Goal: Check status: Check status

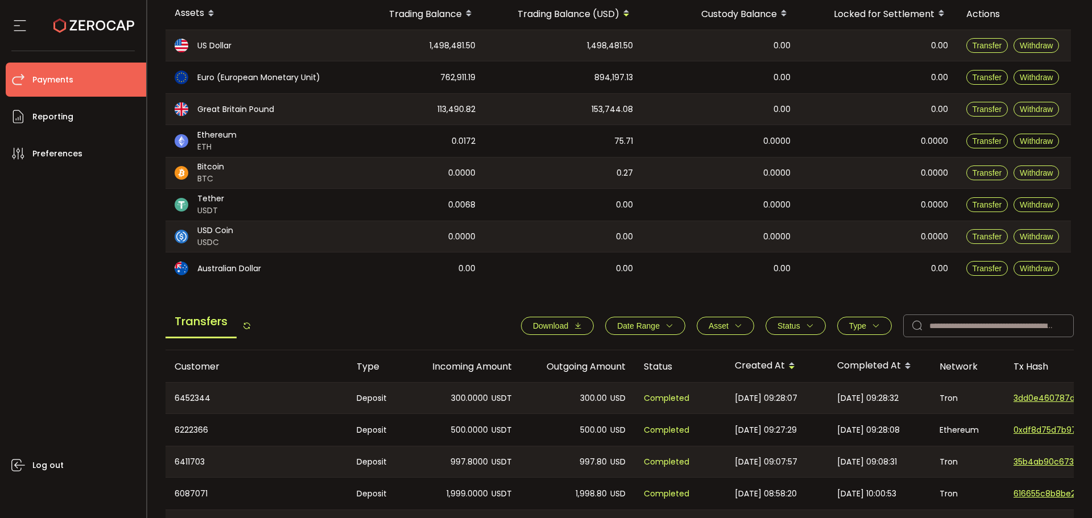
scroll to position [372, 0]
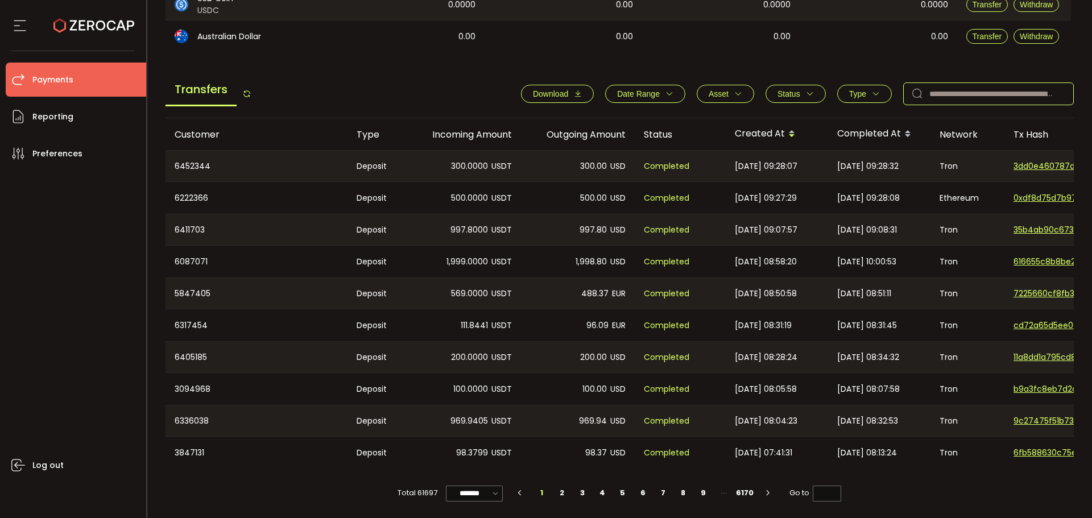
click at [940, 85] on input "text" at bounding box center [988, 93] width 171 height 23
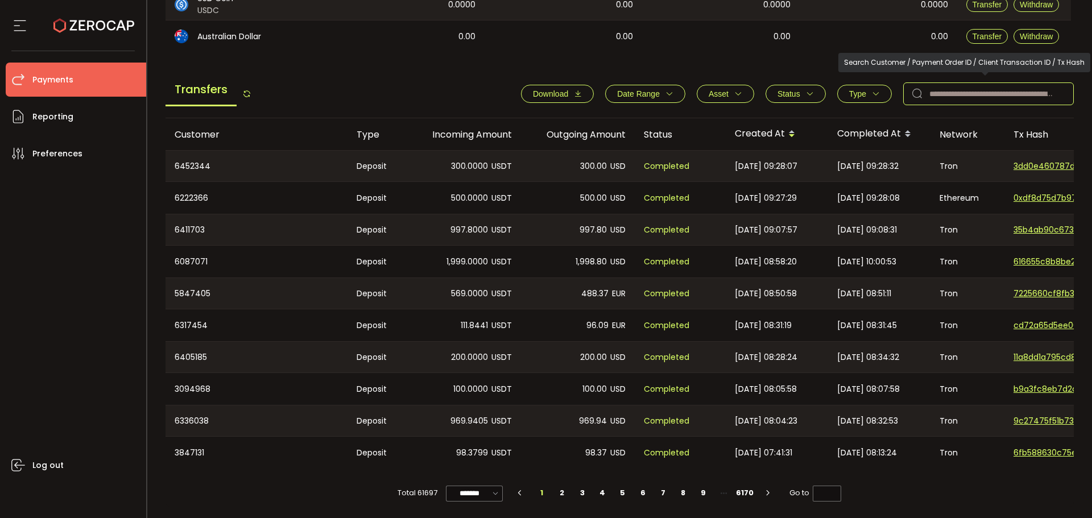
paste input "**********"
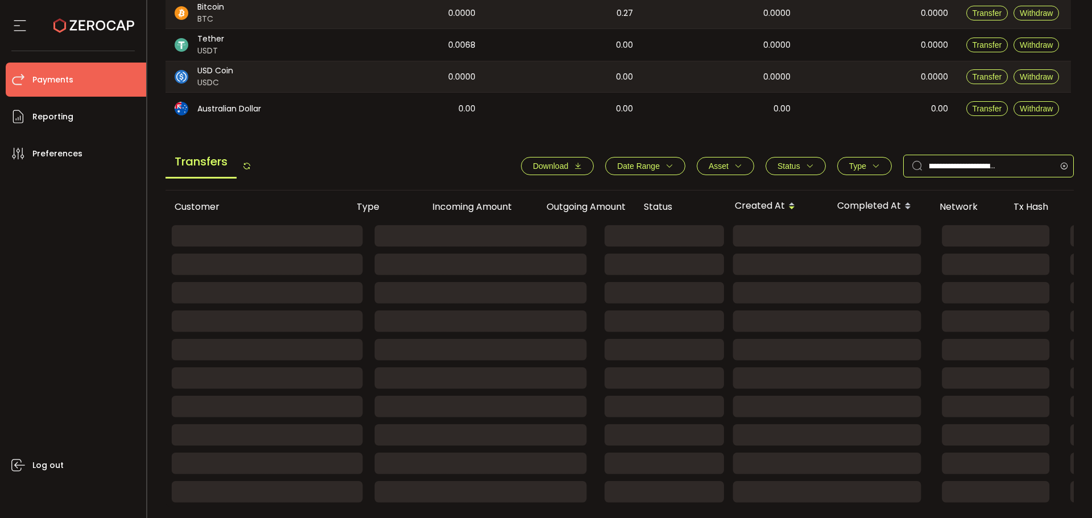
scroll to position [175, 0]
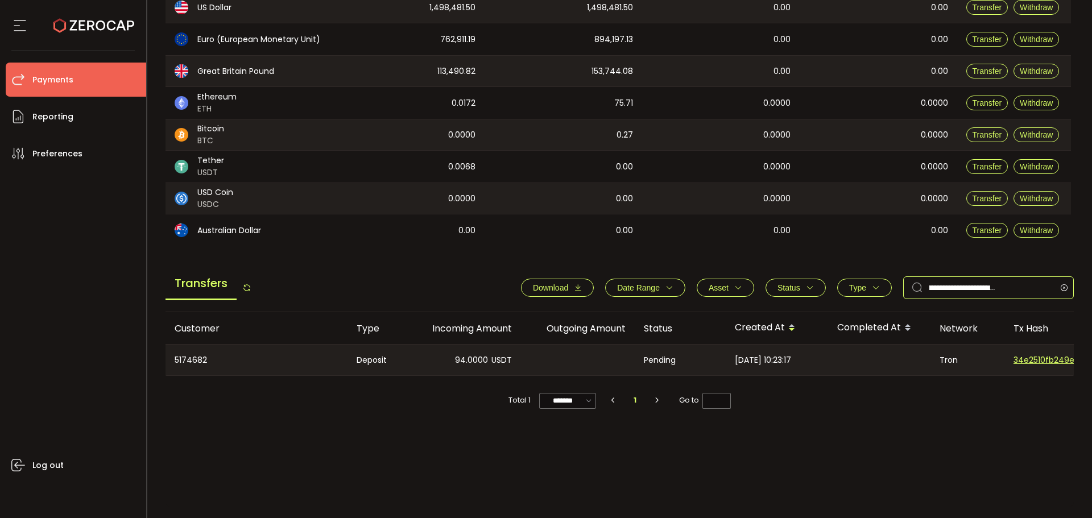
type input "**********"
drag, startPoint x: 434, startPoint y: 367, endPoint x: 594, endPoint y: 330, distance: 163.8
click at [484, 358] on div "94.0000 USDT" at bounding box center [464, 360] width 114 height 31
click at [595, 351] on div at bounding box center [578, 360] width 114 height 31
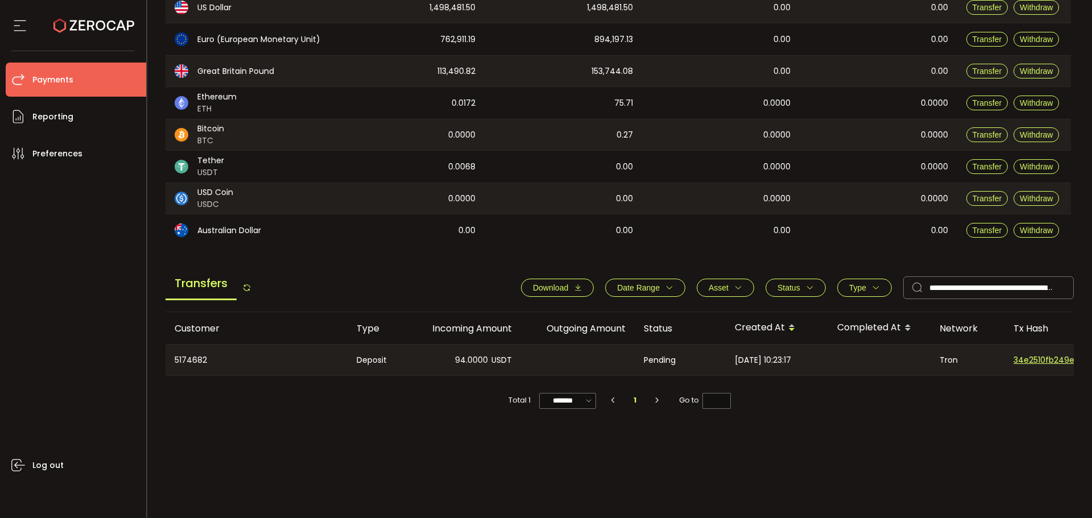
drag, startPoint x: 785, startPoint y: 354, endPoint x: 713, endPoint y: 354, distance: 71.6
click at [713, 353] on tr "5174682 Deposit 94.0000 USDT Pending [DATE] 10:23:17 Tron 34e2510fb249eb2291e2a…" at bounding box center [763, 360] width 1197 height 32
click at [836, 465] on div "Customer Type Incoming Amount Outgoing Amount Status Created At Completed At Ne…" at bounding box center [619, 409] width 908 height 194
